Goal: Check status: Check status

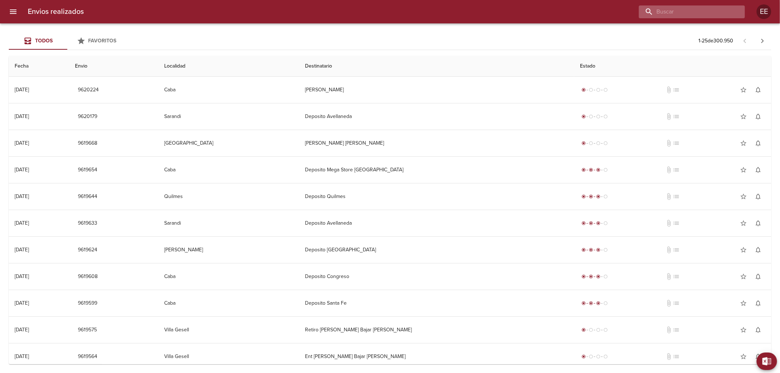
paste input "[PERSON_NAME]"
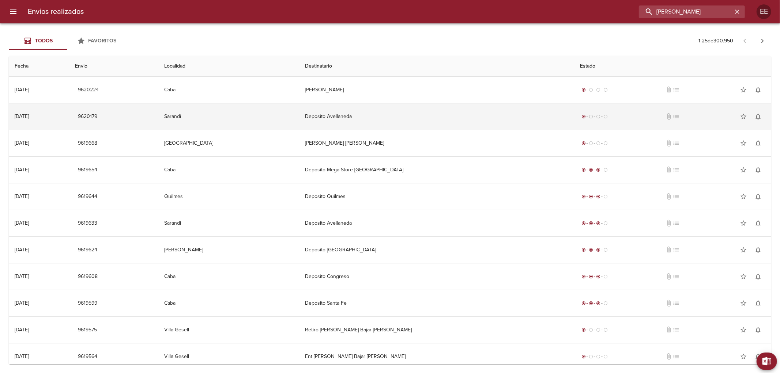
scroll to position [0, 1]
type input "[PERSON_NAME]"
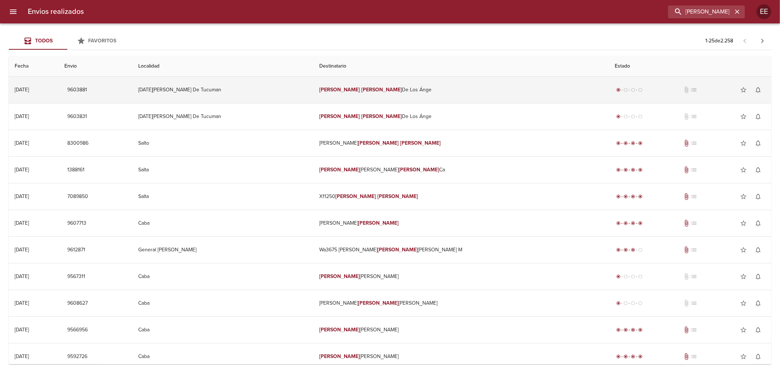
scroll to position [0, 0]
click at [522, 90] on td "[PERSON_NAME] De Los Ánge" at bounding box center [461, 90] width 296 height 26
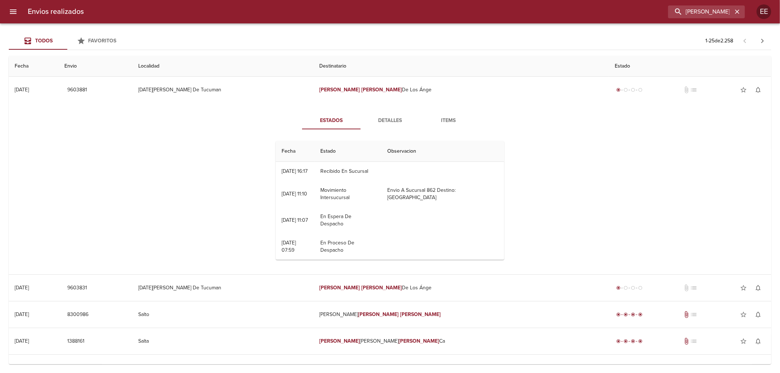
click at [387, 121] on span "Detalles" at bounding box center [390, 120] width 50 height 9
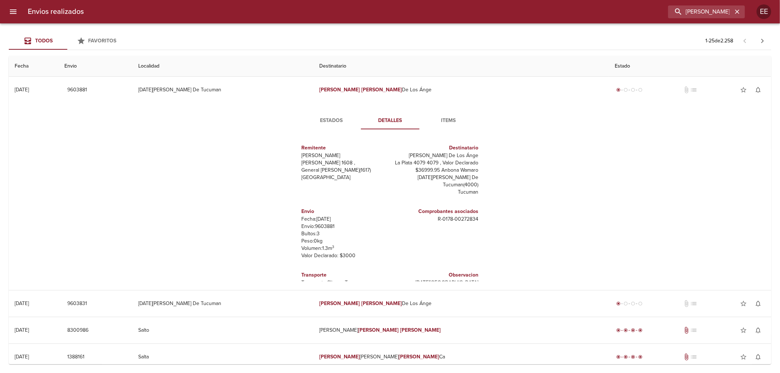
scroll to position [41, 0]
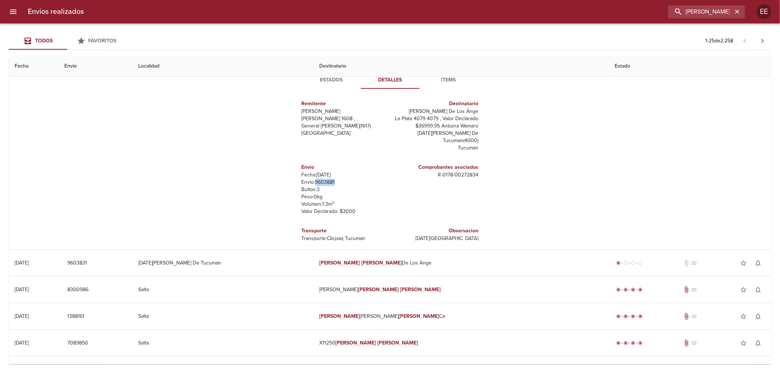
drag, startPoint x: 312, startPoint y: 173, endPoint x: 338, endPoint y: 177, distance: 27.0
click at [338, 179] on p "Envío: 9603881" at bounding box center [345, 182] width 86 height 7
copy p "9603881"
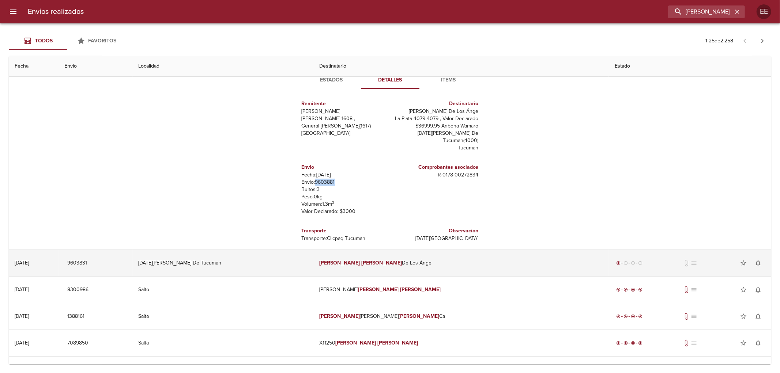
click at [238, 258] on td "[DATE][PERSON_NAME] De Tucuman" at bounding box center [223, 263] width 181 height 26
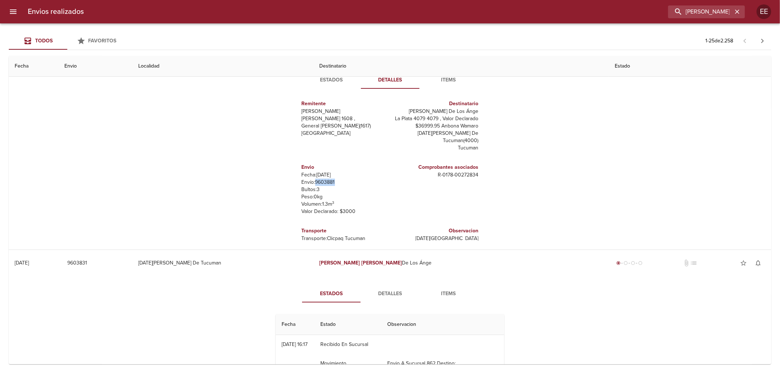
scroll to position [162, 0]
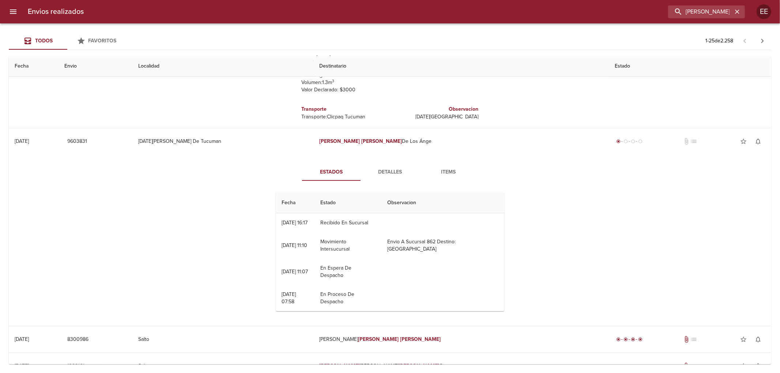
click at [341, 205] on th "Estado" at bounding box center [348, 203] width 67 height 21
click at [381, 170] on span "Detalles" at bounding box center [390, 172] width 50 height 9
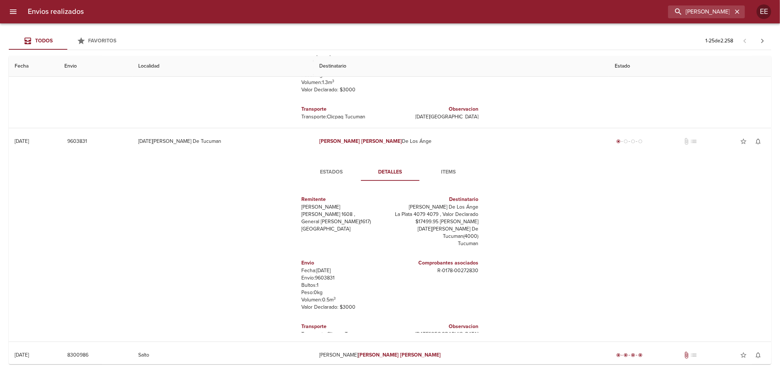
scroll to position [3, 0]
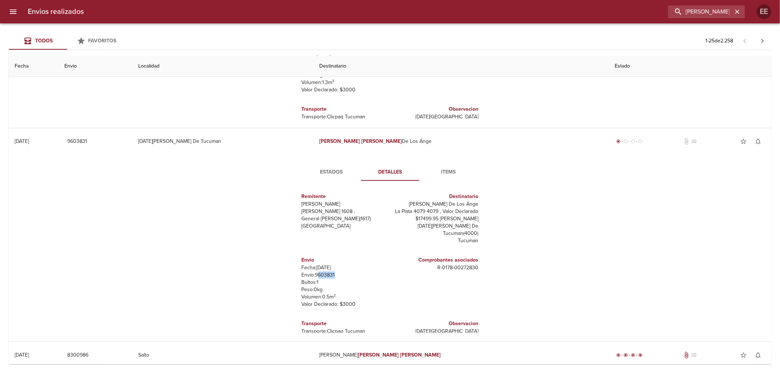
drag, startPoint x: 312, startPoint y: 268, endPoint x: 316, endPoint y: 271, distance: 4.9
click at [330, 272] on p "Envío: 9603831" at bounding box center [345, 275] width 86 height 7
drag, startPoint x: 310, startPoint y: 266, endPoint x: 332, endPoint y: 269, distance: 22.5
click at [332, 272] on p "Envío: 9603831" at bounding box center [345, 275] width 86 height 7
copy p "9603831"
